Goal: Find specific page/section: Find specific page/section

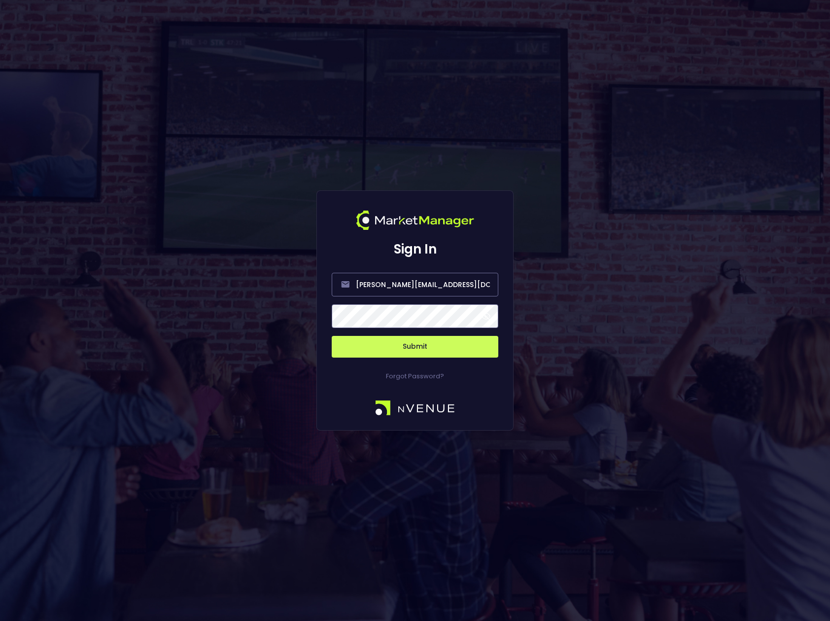
click at [487, 314] on span at bounding box center [486, 316] width 9 height 9
click at [419, 347] on button "Submit" at bounding box center [415, 347] width 167 height 22
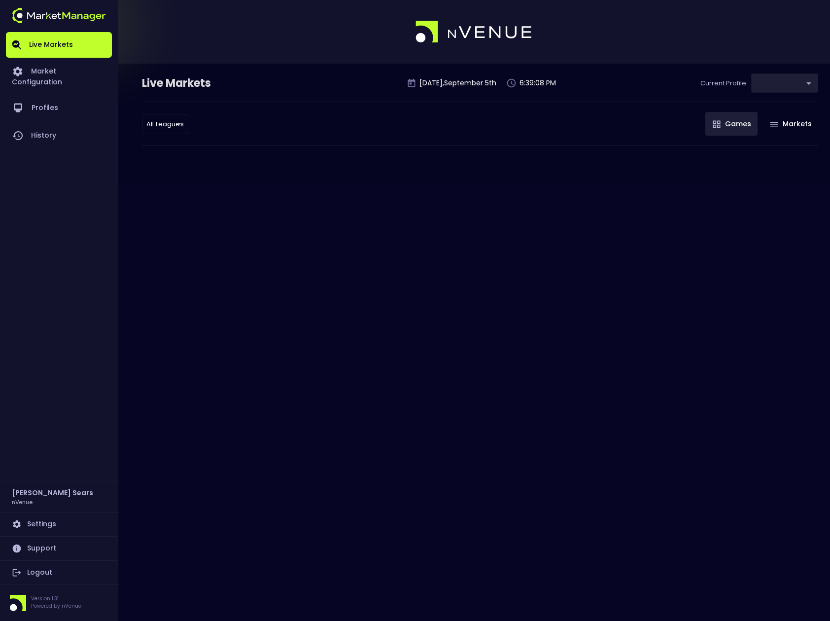
type input "d66ee90f-df8e-430e-a05c-aaf70ad95ad9"
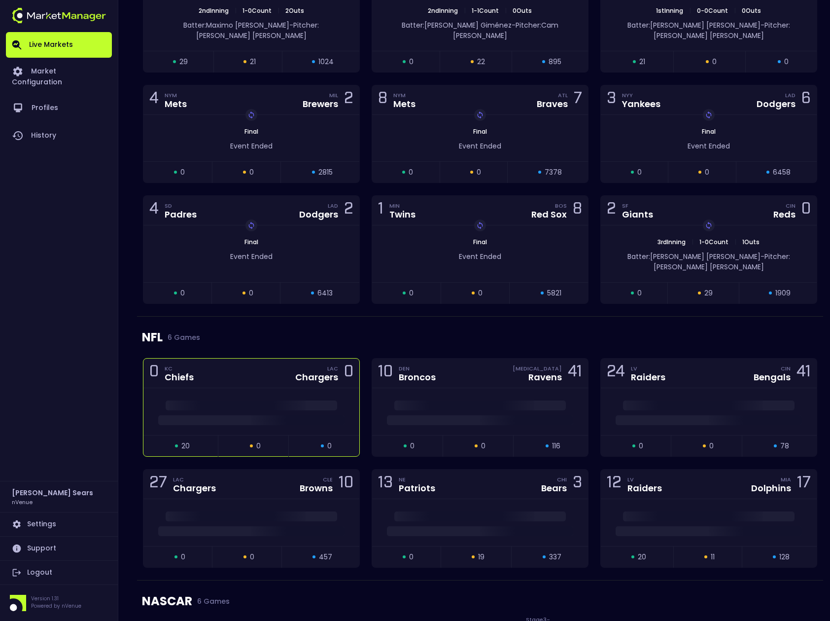
scroll to position [466, 0]
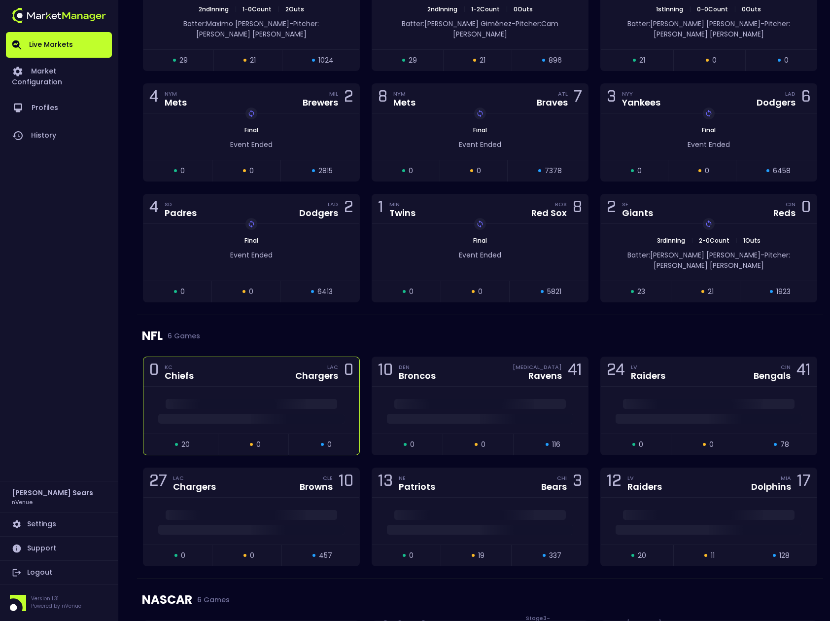
click at [236, 387] on div at bounding box center [251, 410] width 216 height 47
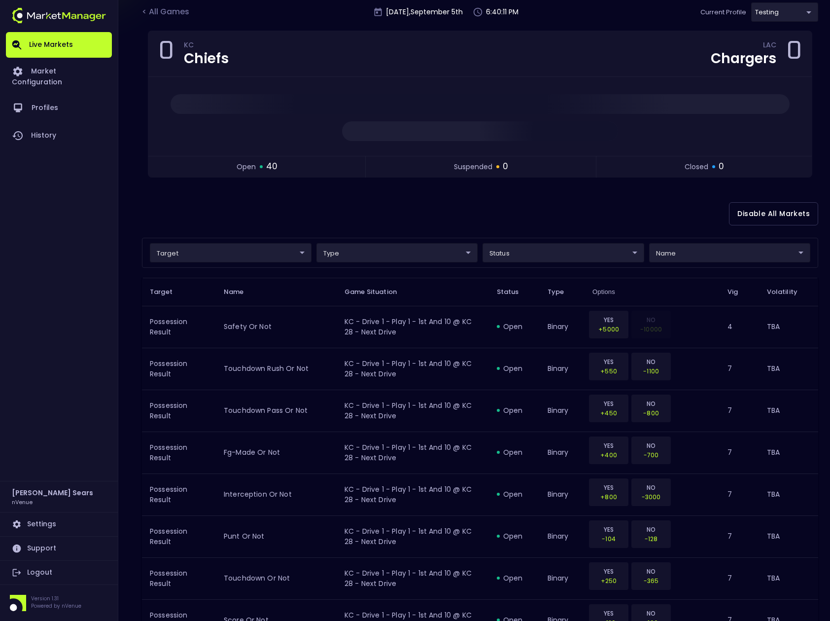
scroll to position [0, 0]
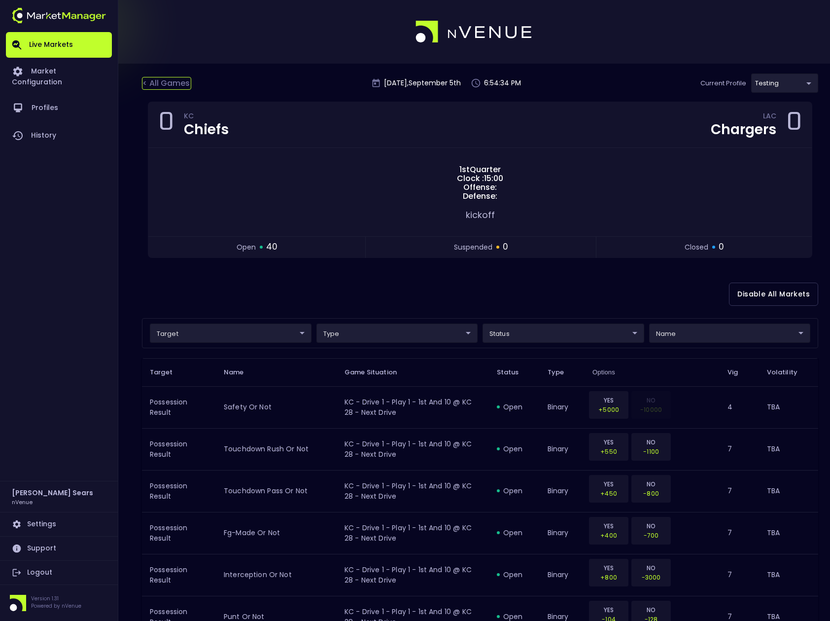
click at [159, 81] on div "< All Games" at bounding box center [166, 83] width 49 height 13
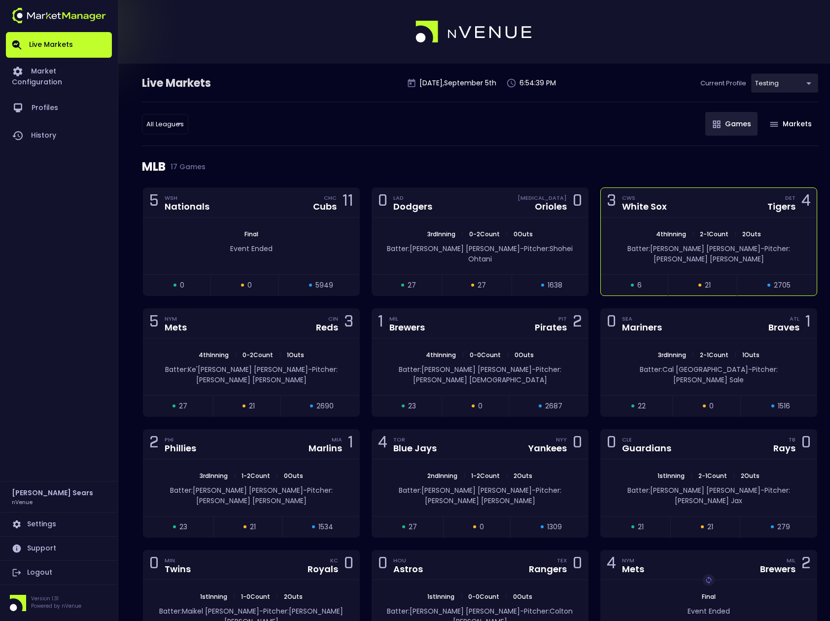
click at [673, 212] on div "3 CWS White Sox DET Tigers 4" at bounding box center [709, 203] width 216 height 30
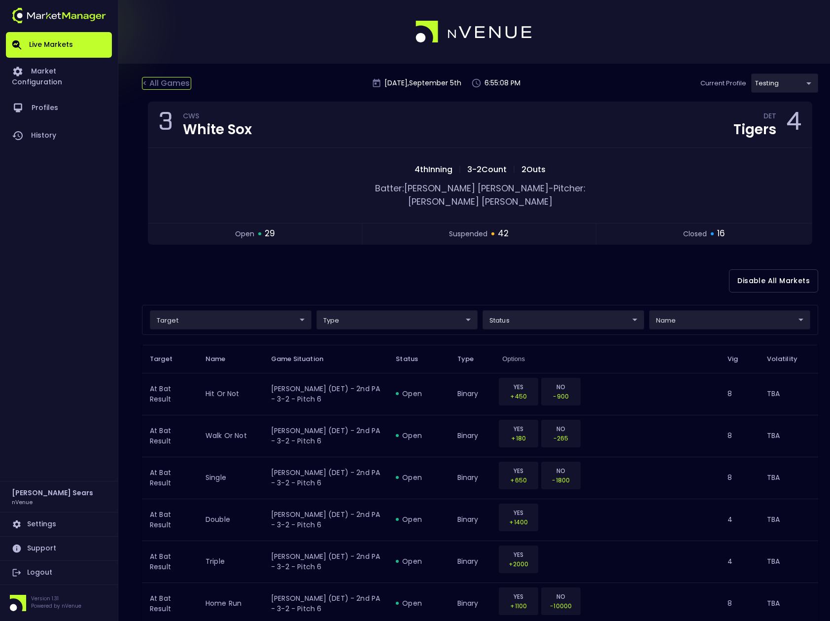
click at [176, 84] on div "< All Games" at bounding box center [166, 83] width 49 height 13
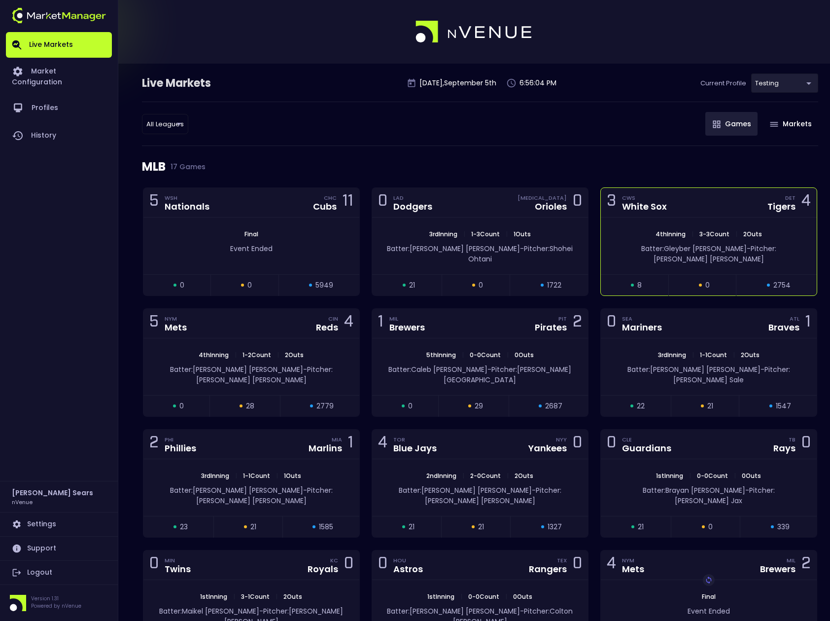
click at [642, 228] on div "4th Inning | 3 - 3 Count | 2 Outs Batter: [PERSON_NAME]: [PERSON_NAME]" at bounding box center [709, 245] width 216 height 57
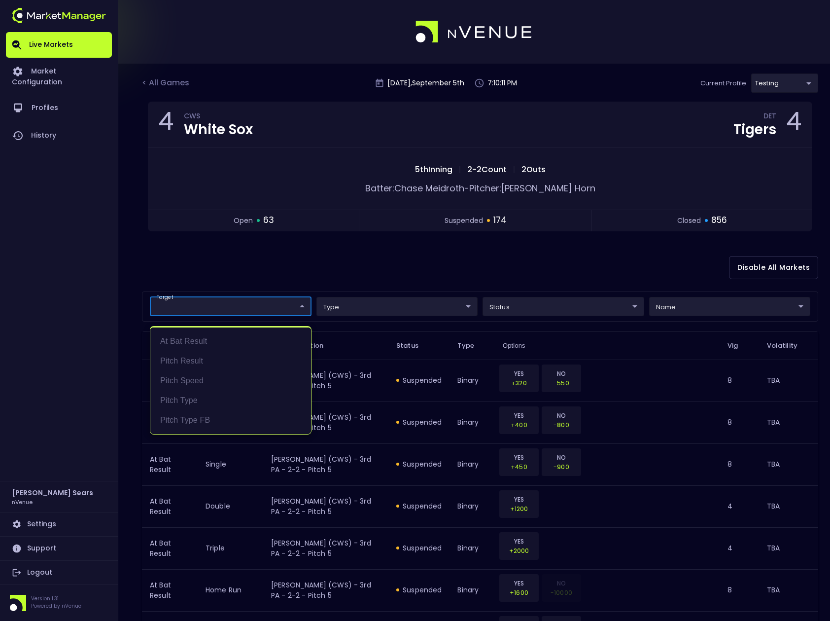
click at [357, 268] on div at bounding box center [415, 310] width 830 height 621
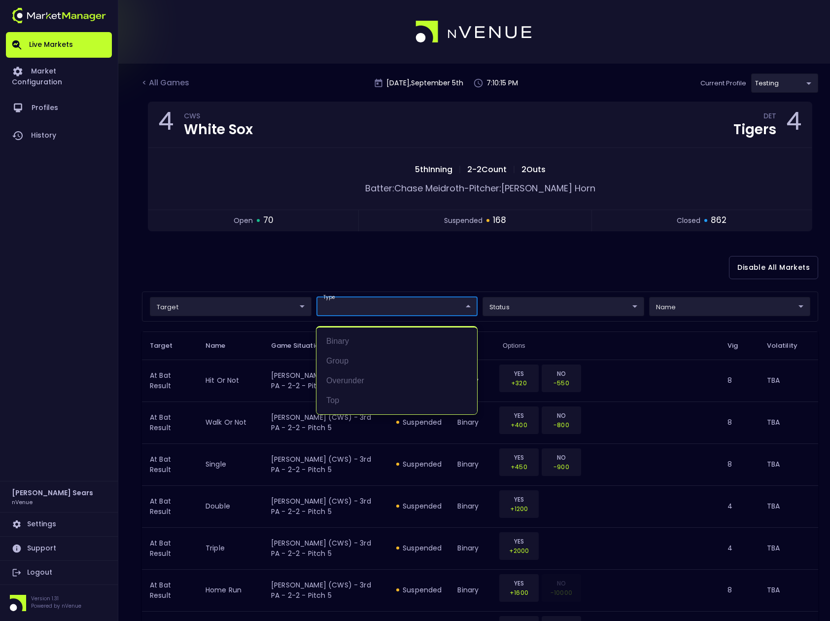
click at [414, 281] on div at bounding box center [415, 310] width 830 height 621
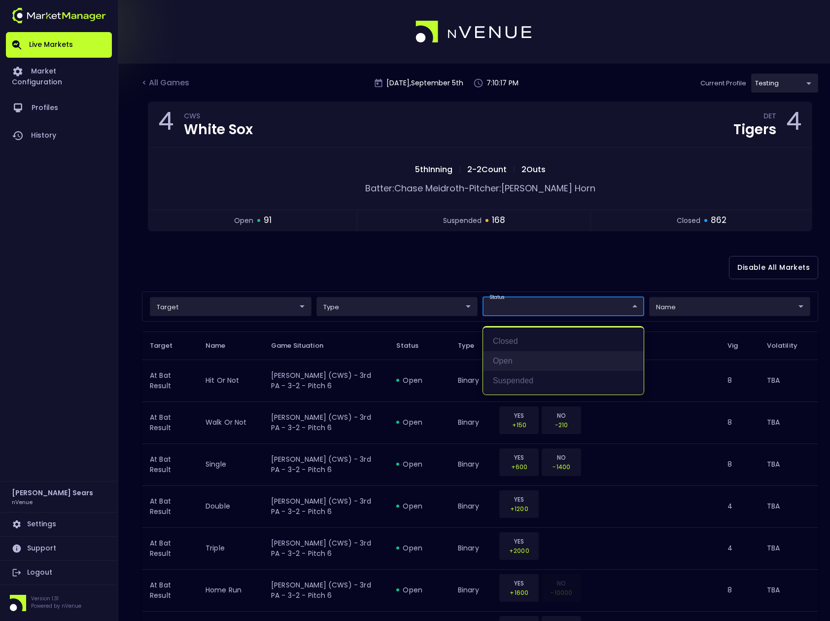
click at [511, 361] on li "open" at bounding box center [563, 361] width 161 height 20
type input "open"
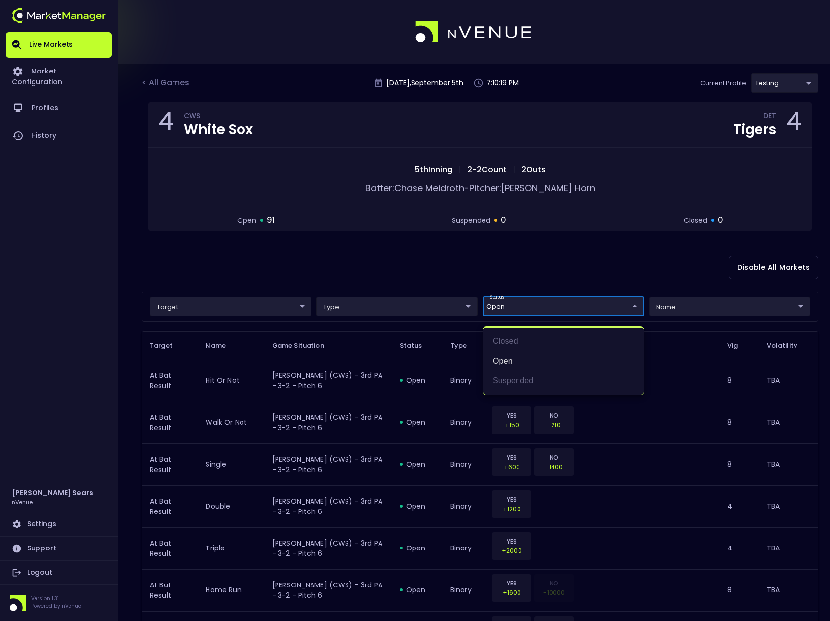
click at [493, 255] on div at bounding box center [415, 310] width 830 height 621
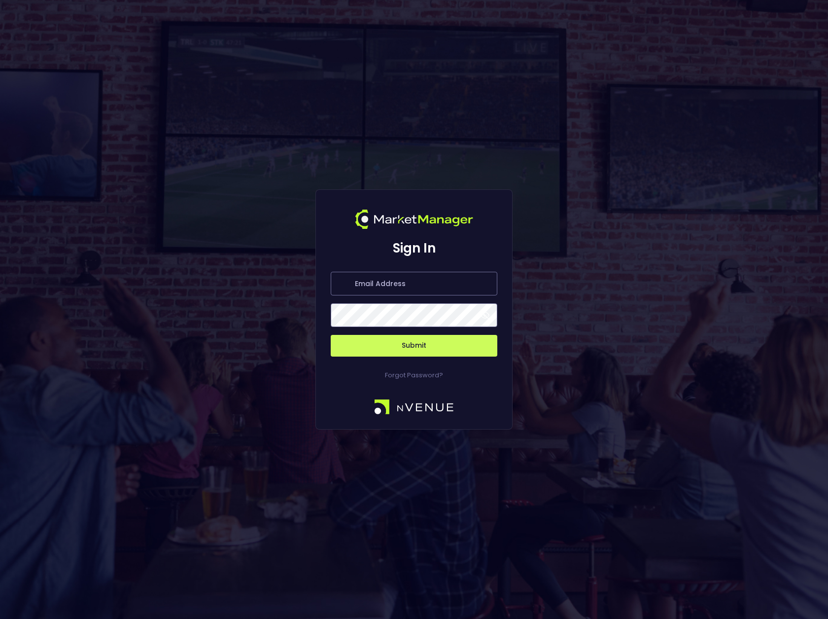
type input "[PERSON_NAME][EMAIL_ADDRESS][DOMAIN_NAME]"
click at [488, 313] on span at bounding box center [485, 315] width 9 height 9
click at [424, 343] on button "Submit" at bounding box center [414, 346] width 167 height 22
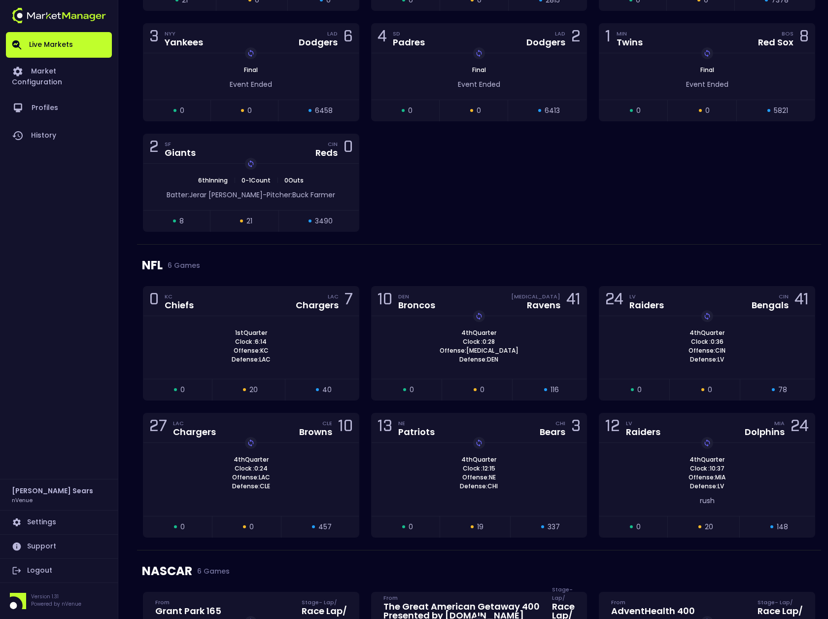
scroll to position [784, 0]
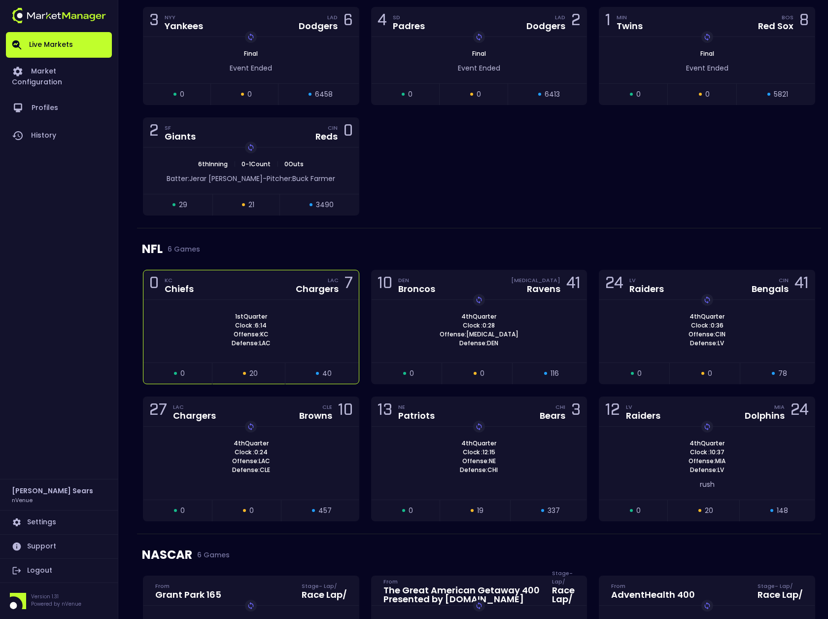
click at [317, 312] on div "1st Quarter Clock : 6:14 Offense: KC Defense: LAC" at bounding box center [250, 329] width 215 height 35
